Goal: Transaction & Acquisition: Purchase product/service

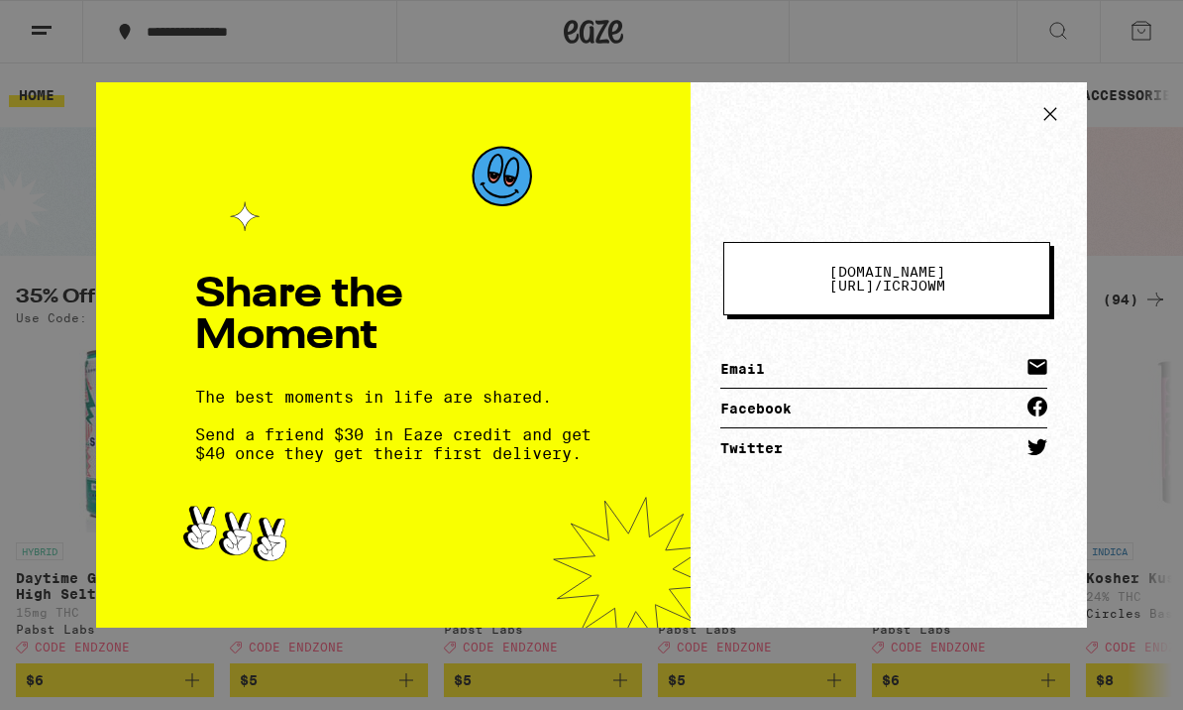
click at [1057, 134] on button at bounding box center [1051, 116] width 42 height 37
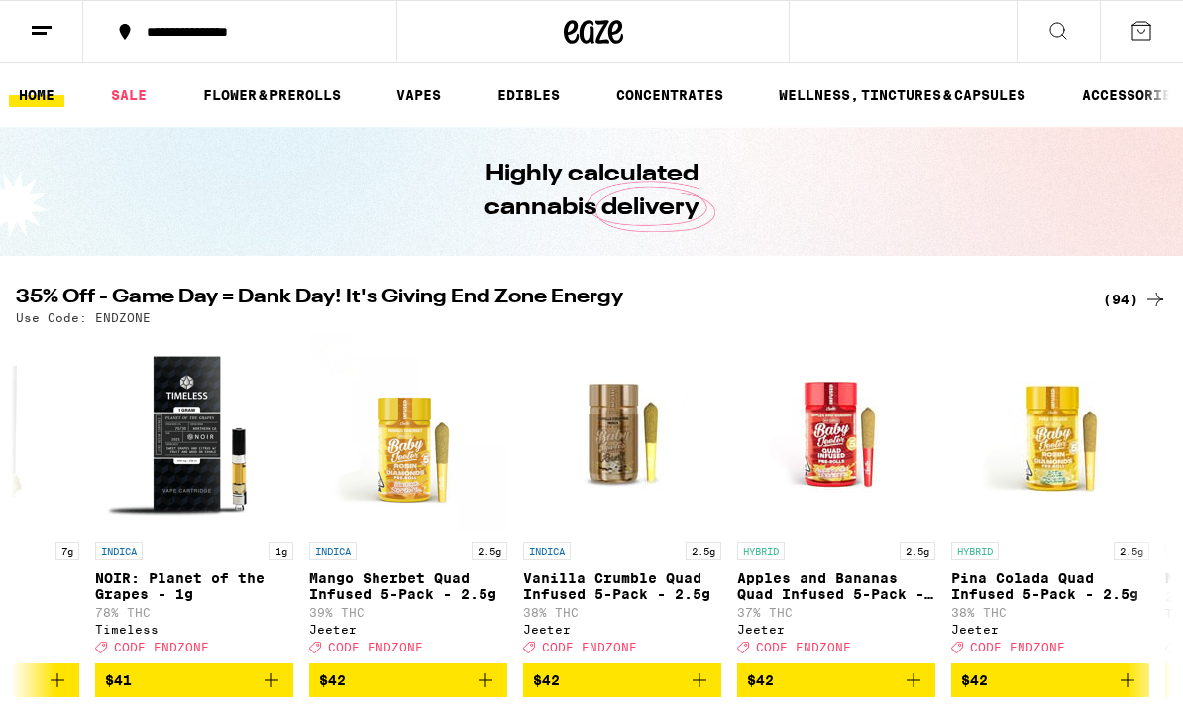
scroll to position [0, 17260]
